Goal: Task Accomplishment & Management: Use online tool/utility

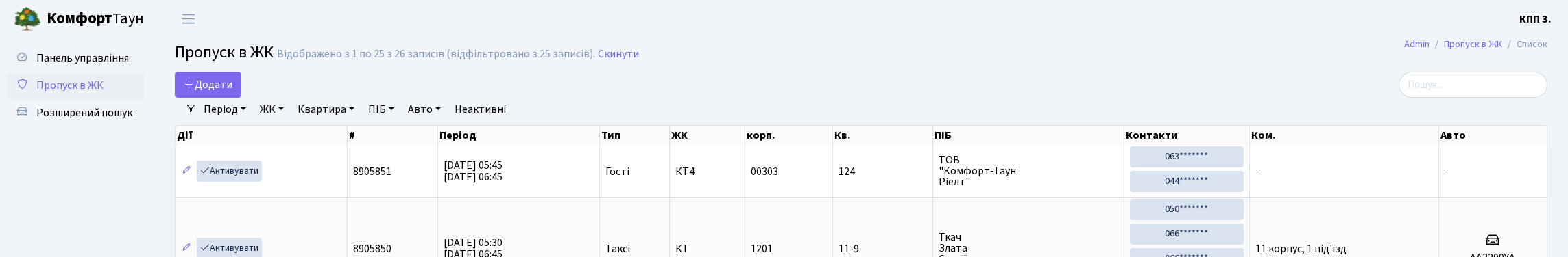
select select "25"
click at [1455, 84] on input "search" at bounding box center [1473, 85] width 149 height 26
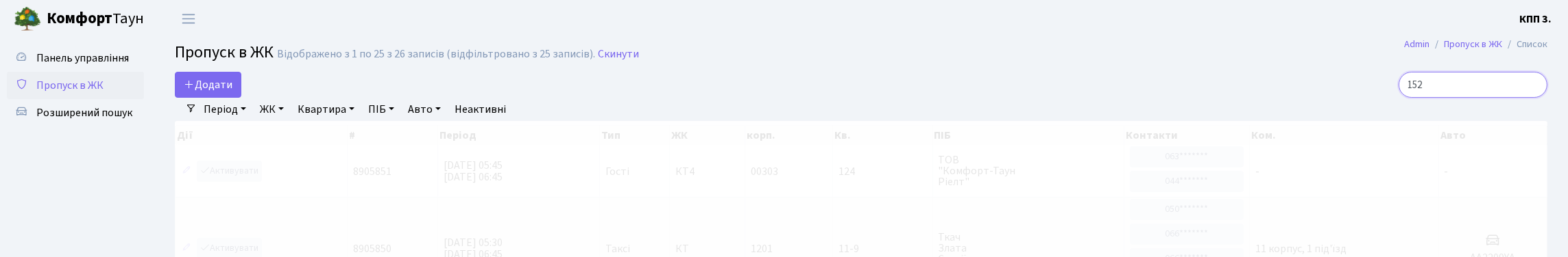
type input "1529"
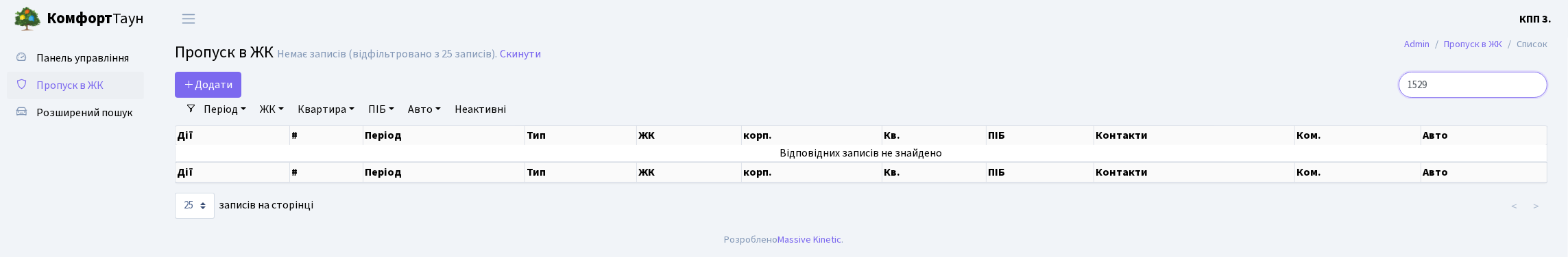
click at [1533, 98] on input "1529" at bounding box center [1473, 85] width 149 height 26
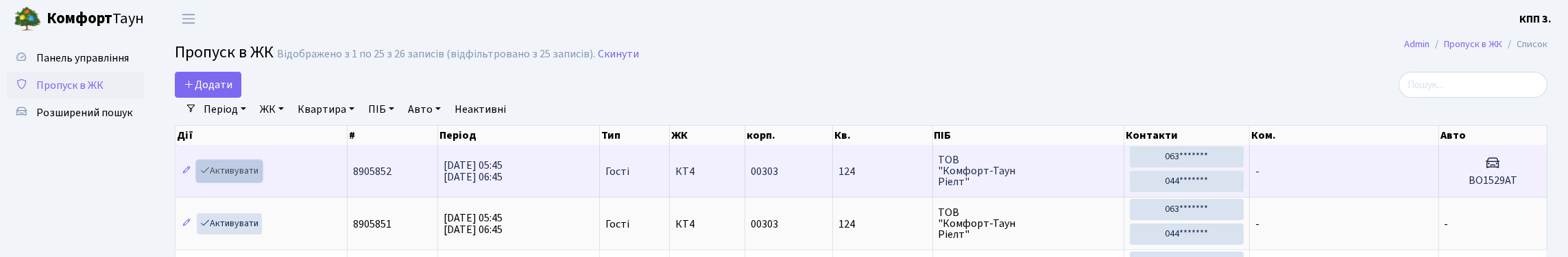
click at [237, 182] on link "Активувати" at bounding box center [229, 171] width 65 height 21
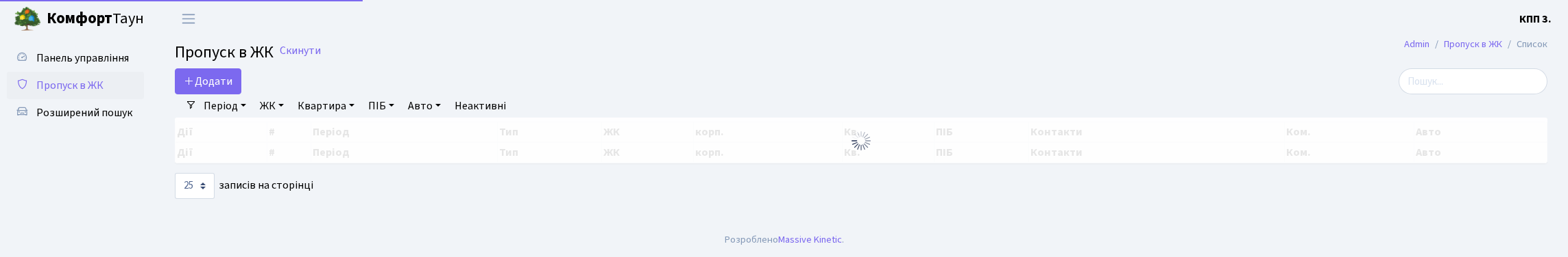
select select "25"
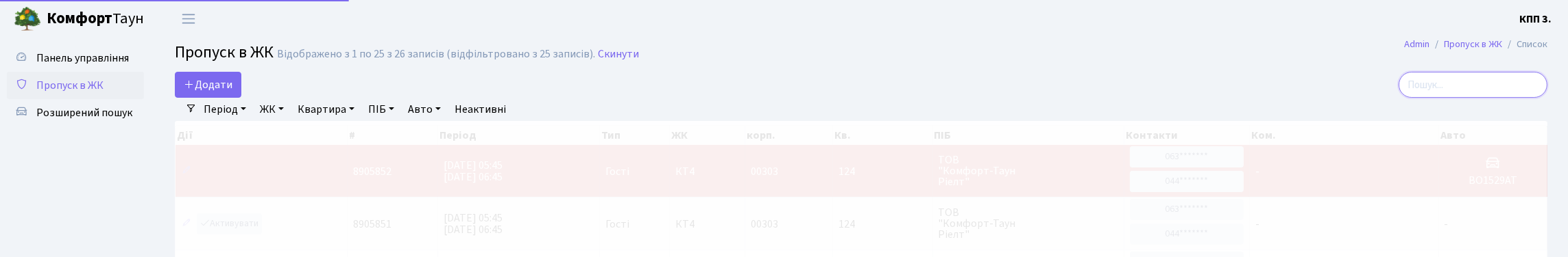
click at [1536, 98] on input "search" at bounding box center [1473, 85] width 149 height 26
